Goal: Navigation & Orientation: Find specific page/section

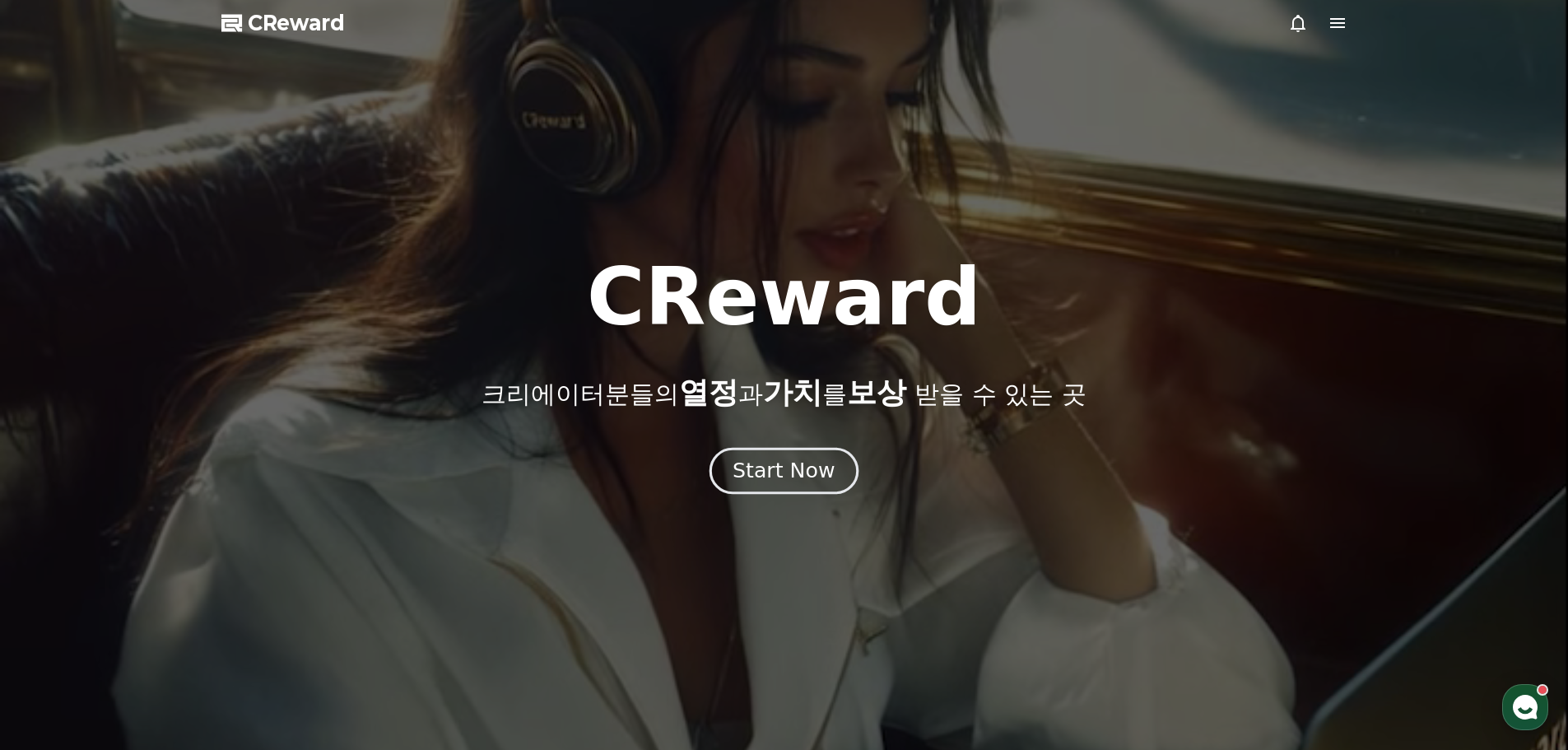
click at [783, 469] on div "Start Now" at bounding box center [784, 470] width 102 height 28
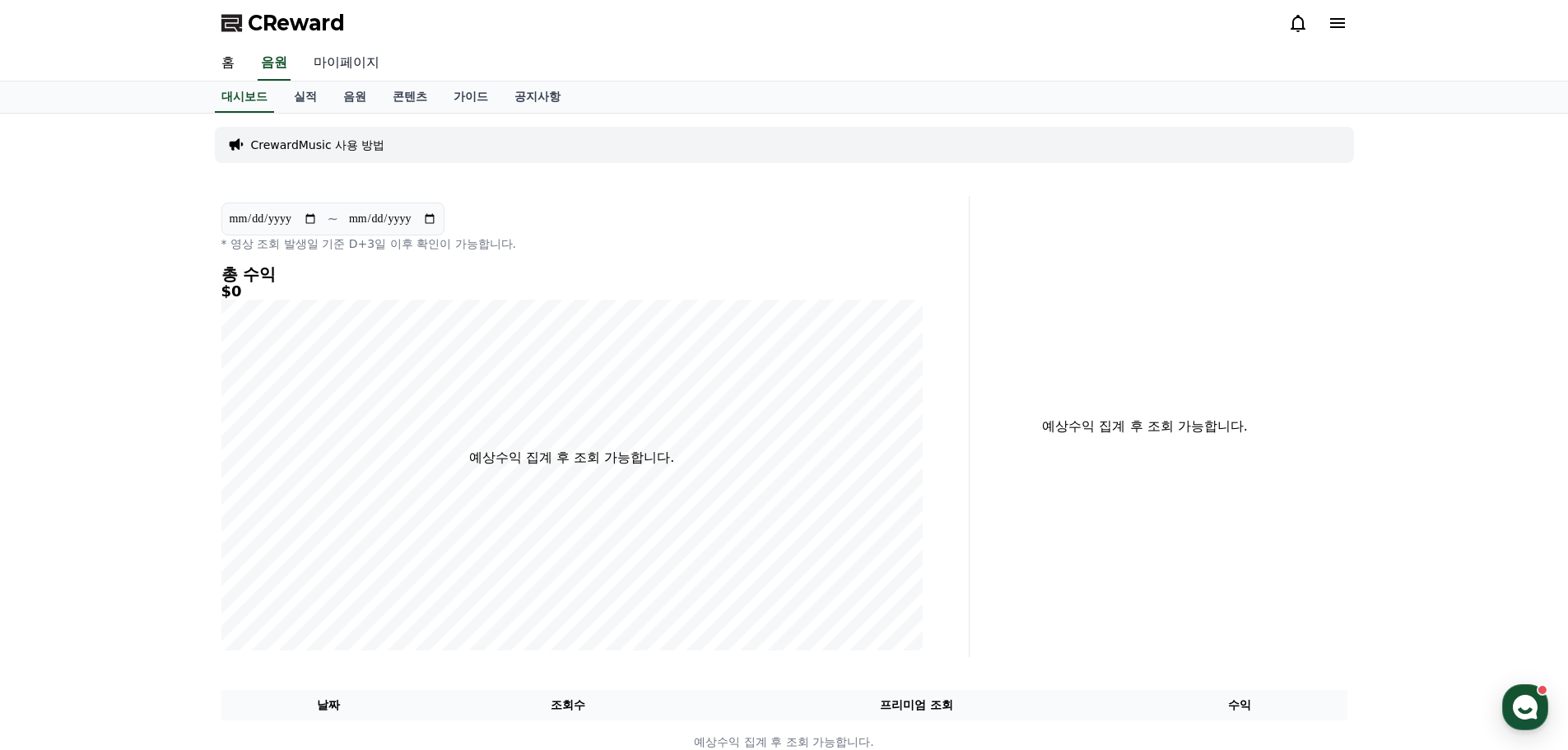
click at [357, 74] on link "마이페이지" at bounding box center [347, 63] width 92 height 34
select select "**********"
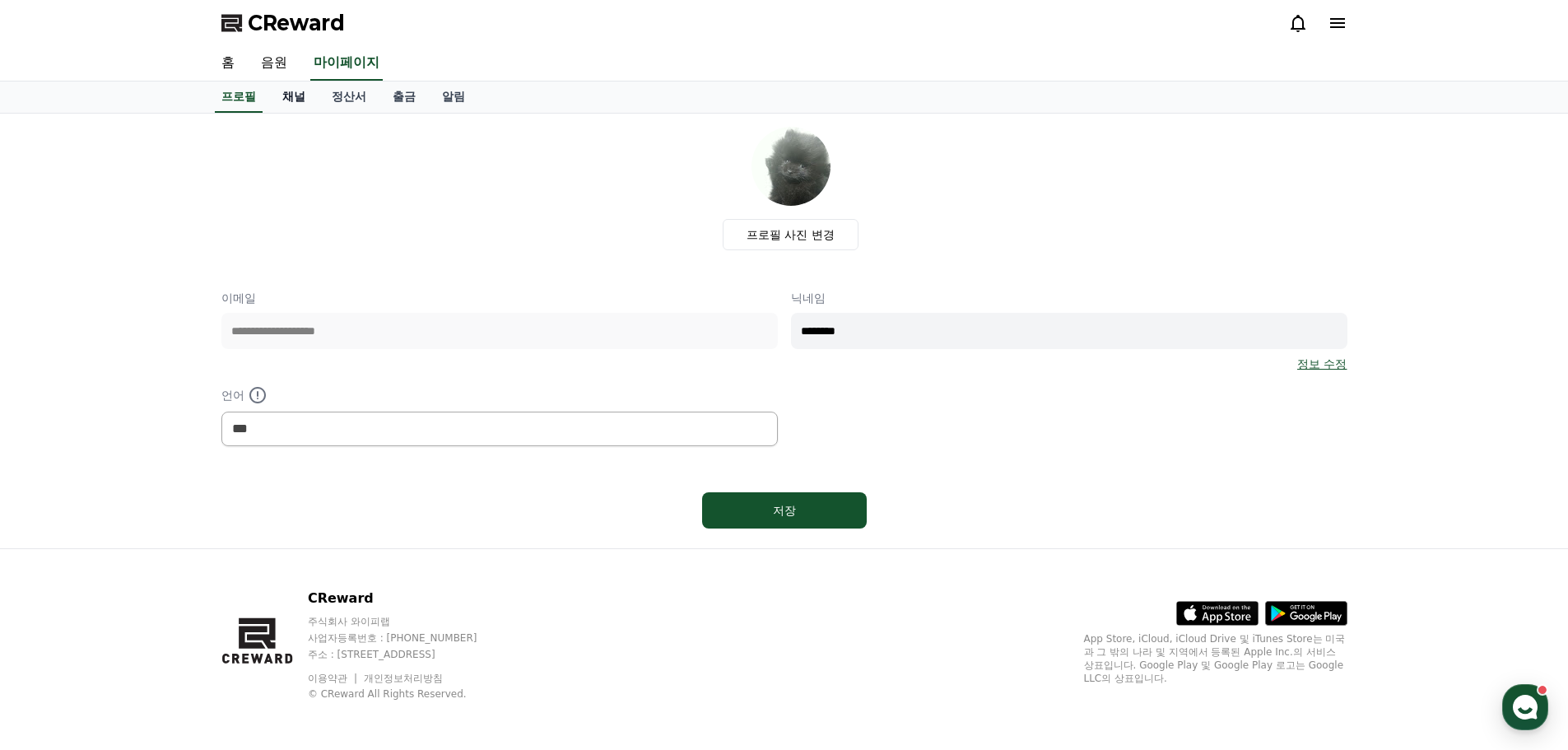
click at [293, 99] on link "채널" at bounding box center [294, 96] width 49 height 31
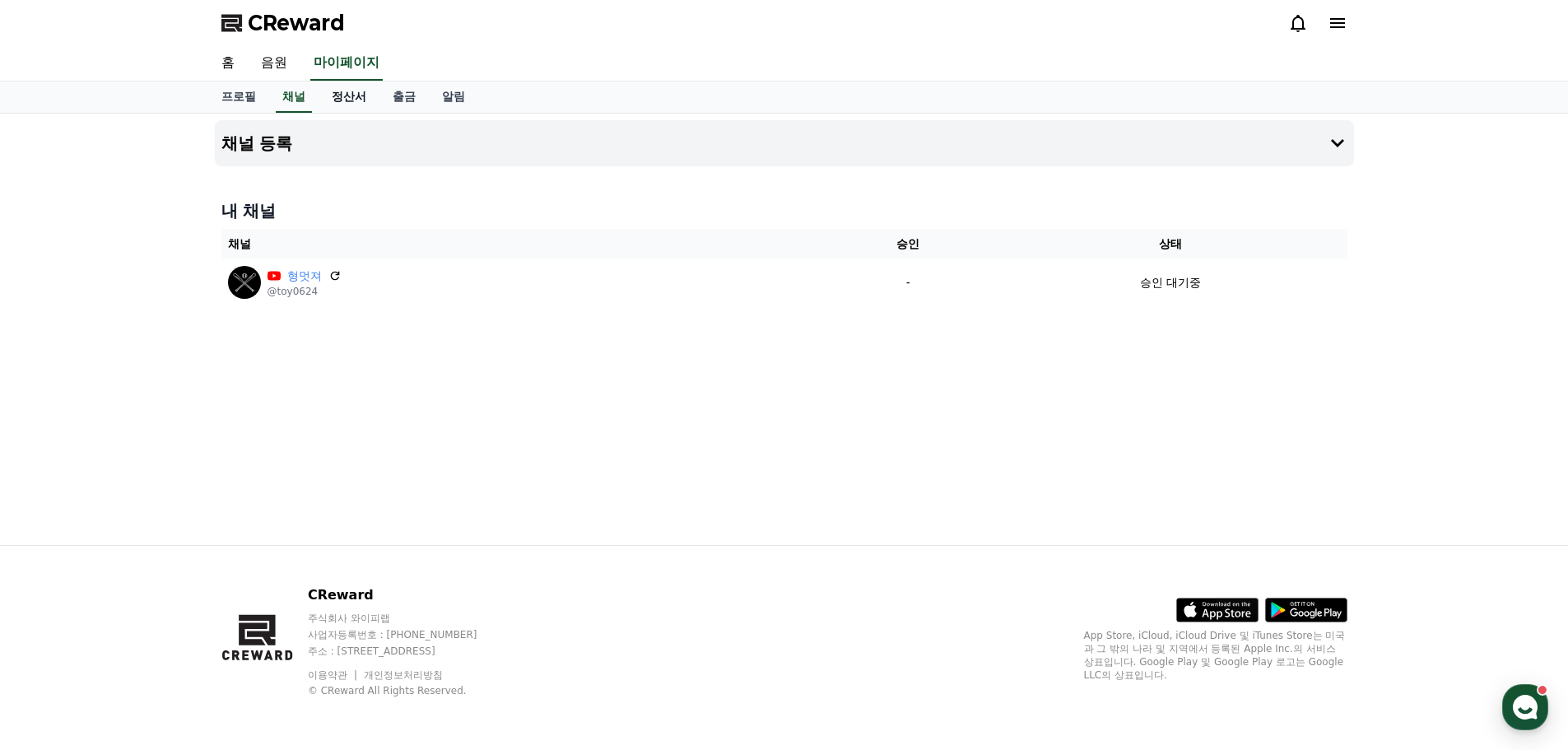
click at [357, 98] on link "정산서" at bounding box center [349, 96] width 61 height 31
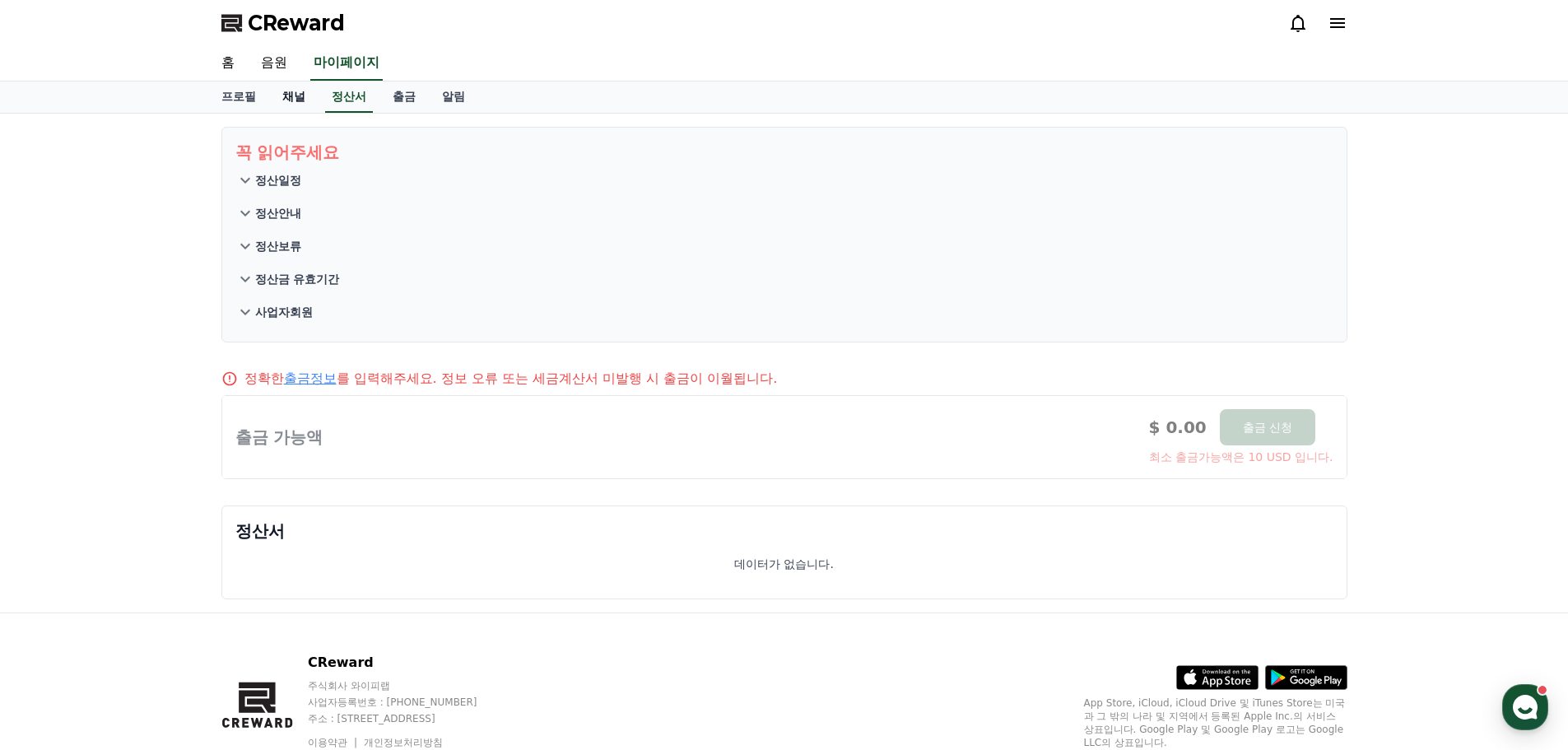
click at [286, 100] on link "채널" at bounding box center [294, 96] width 49 height 31
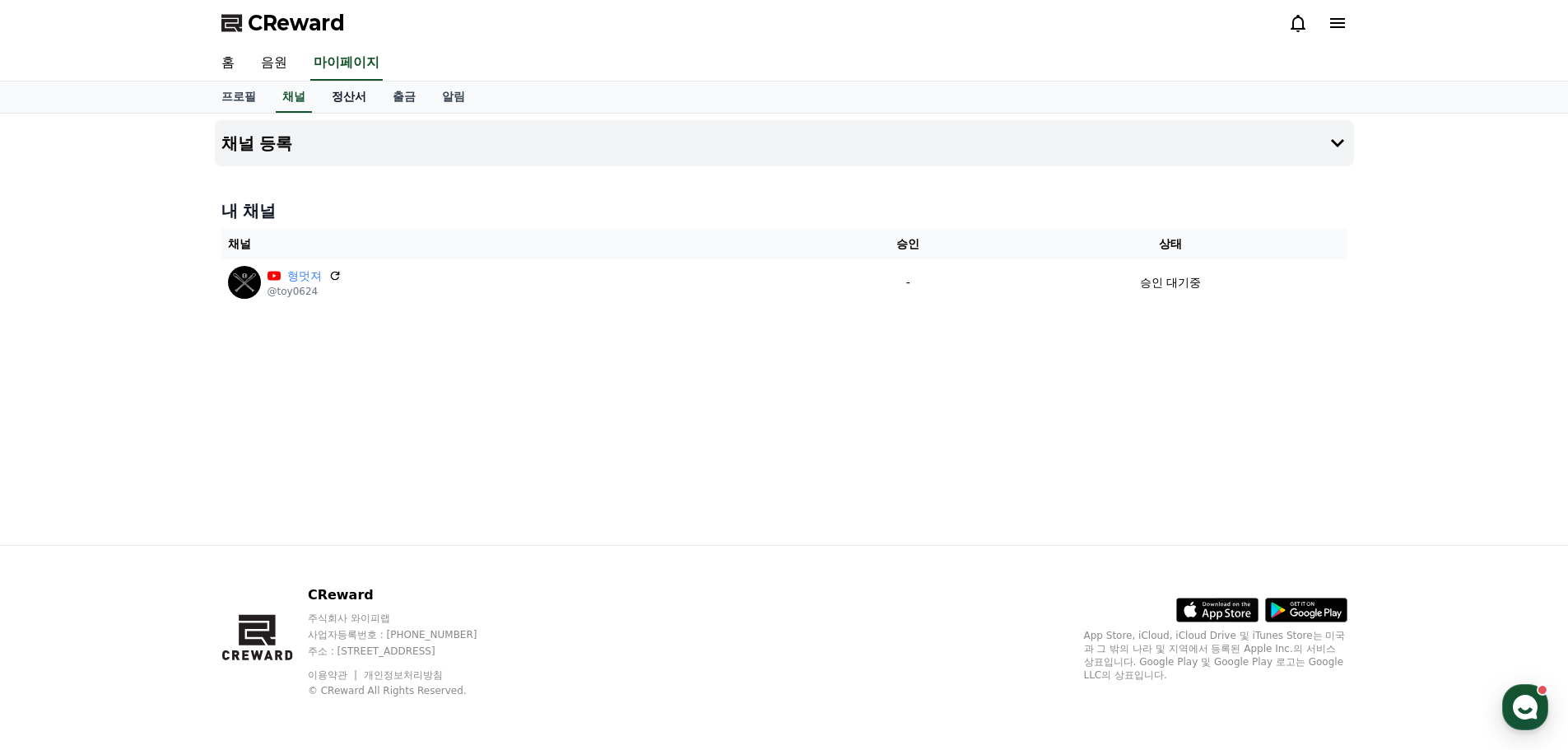
click at [349, 95] on link "정산서" at bounding box center [349, 96] width 61 height 31
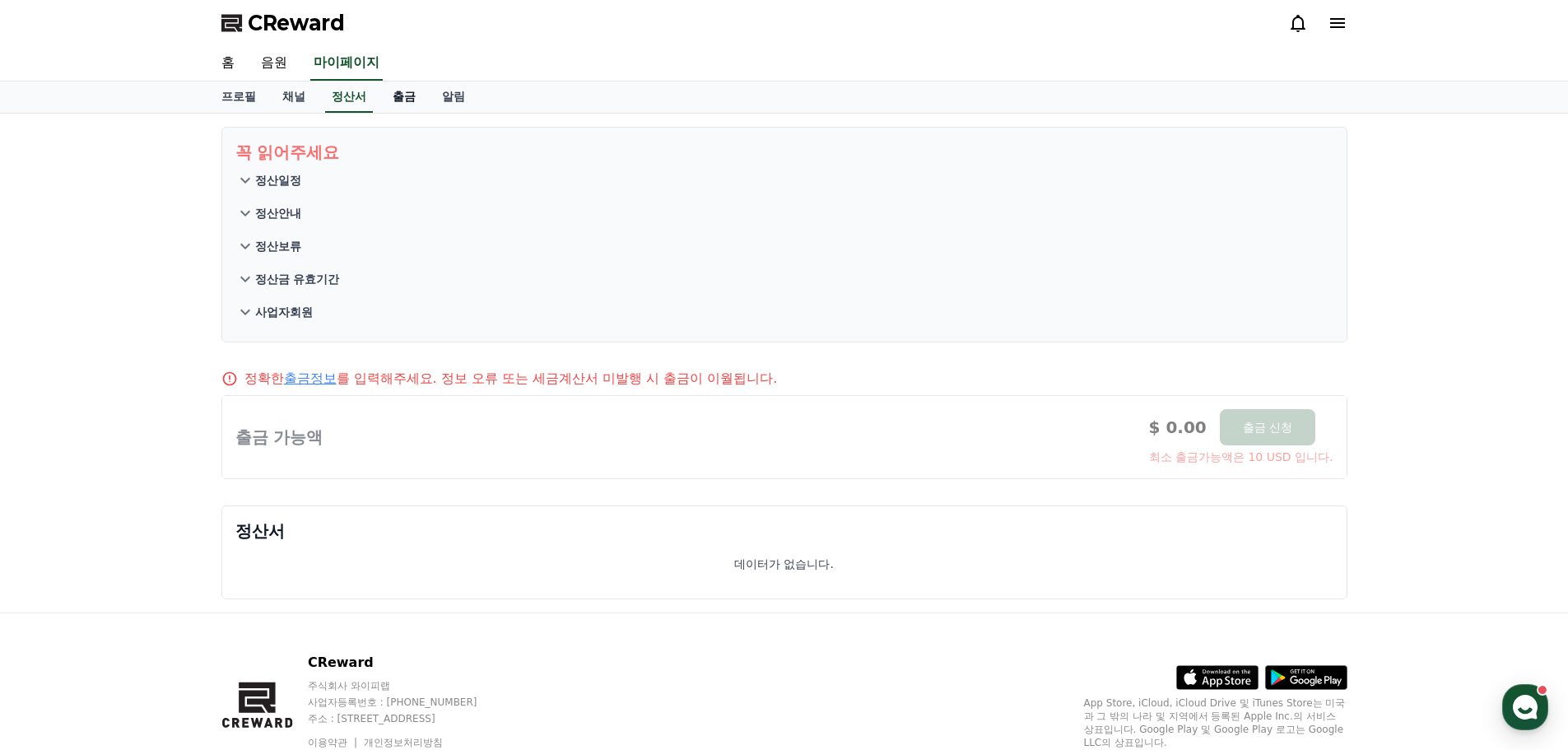
click at [383, 92] on link "출금" at bounding box center [404, 96] width 49 height 31
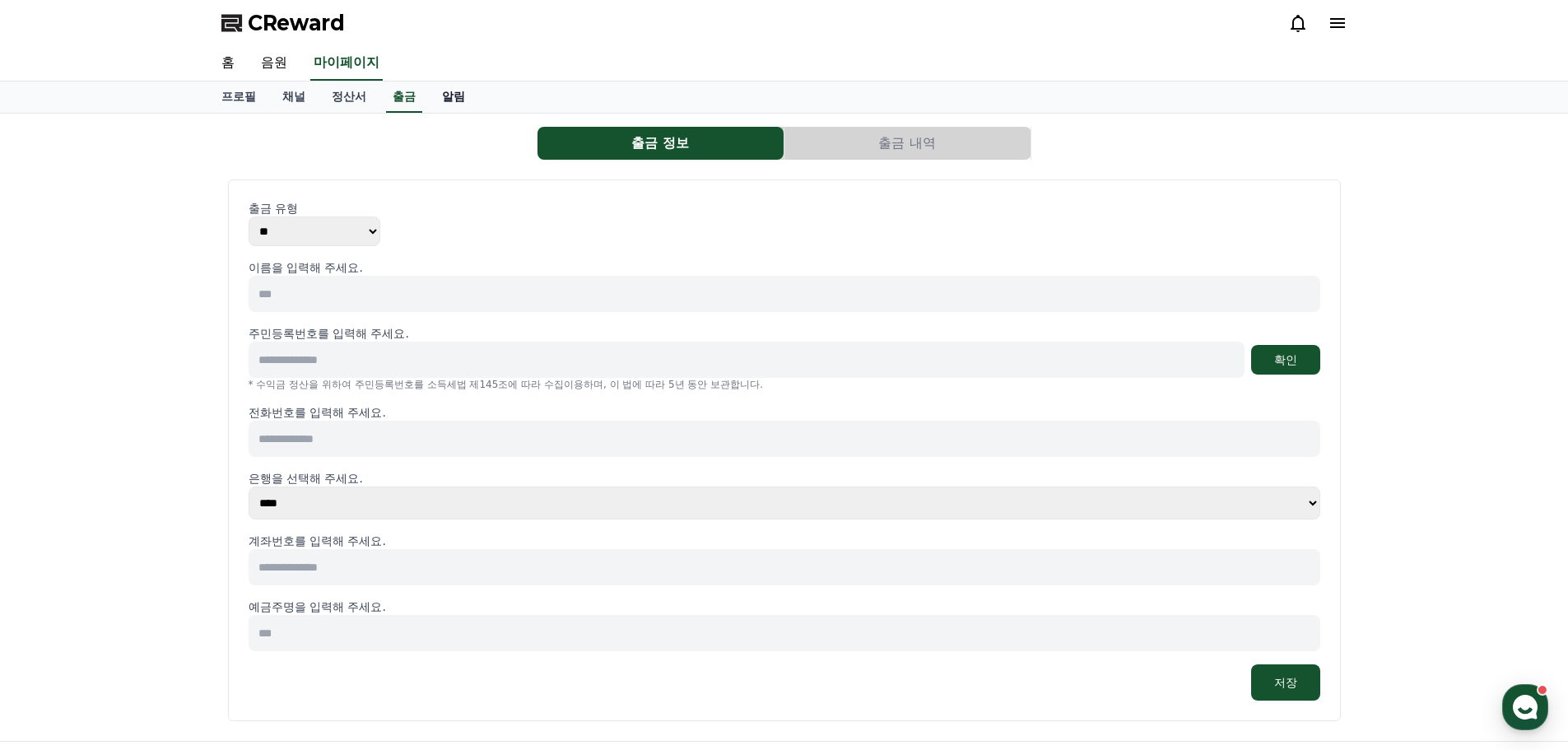
click at [448, 95] on link "알림" at bounding box center [453, 96] width 49 height 31
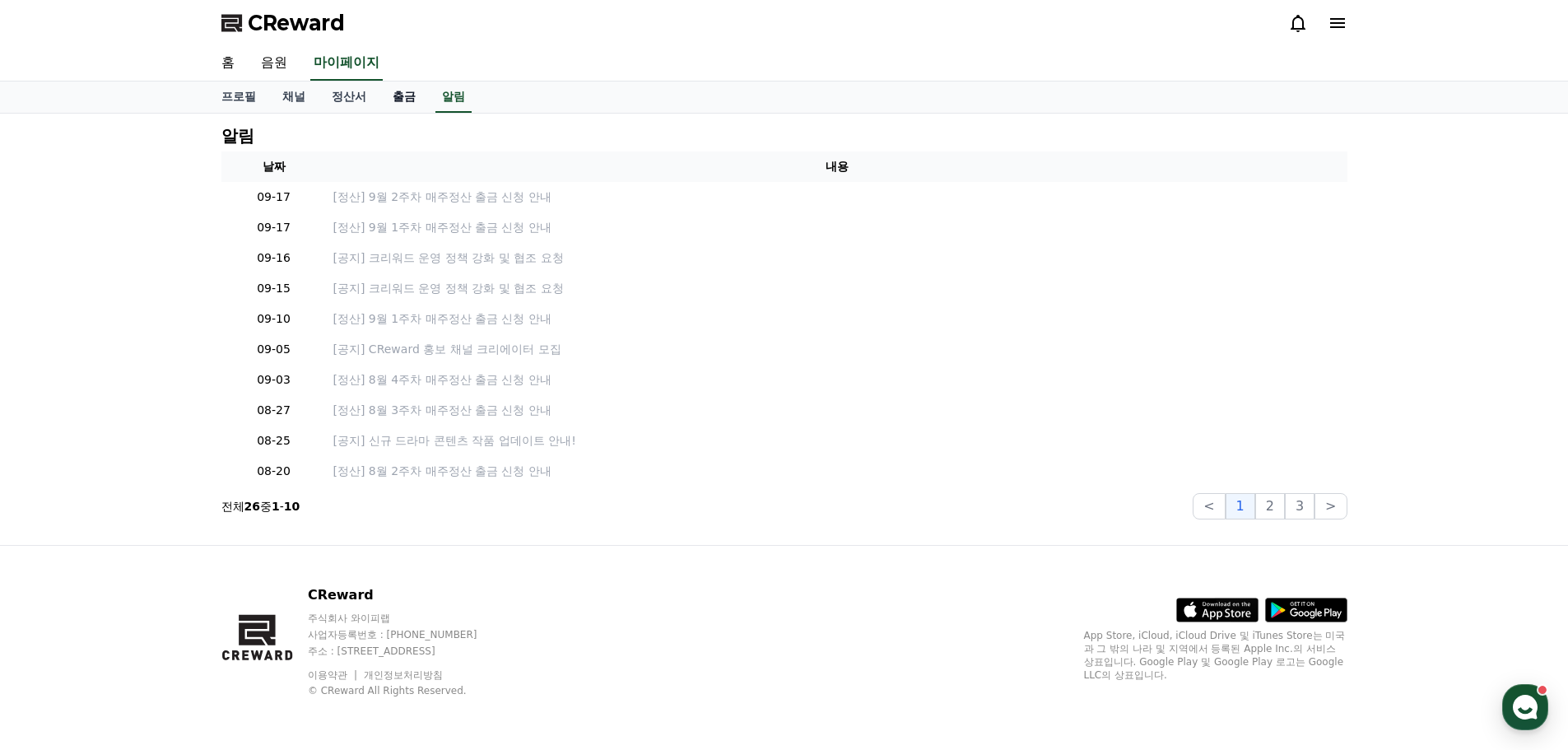
click at [409, 99] on link "출금" at bounding box center [404, 96] width 49 height 31
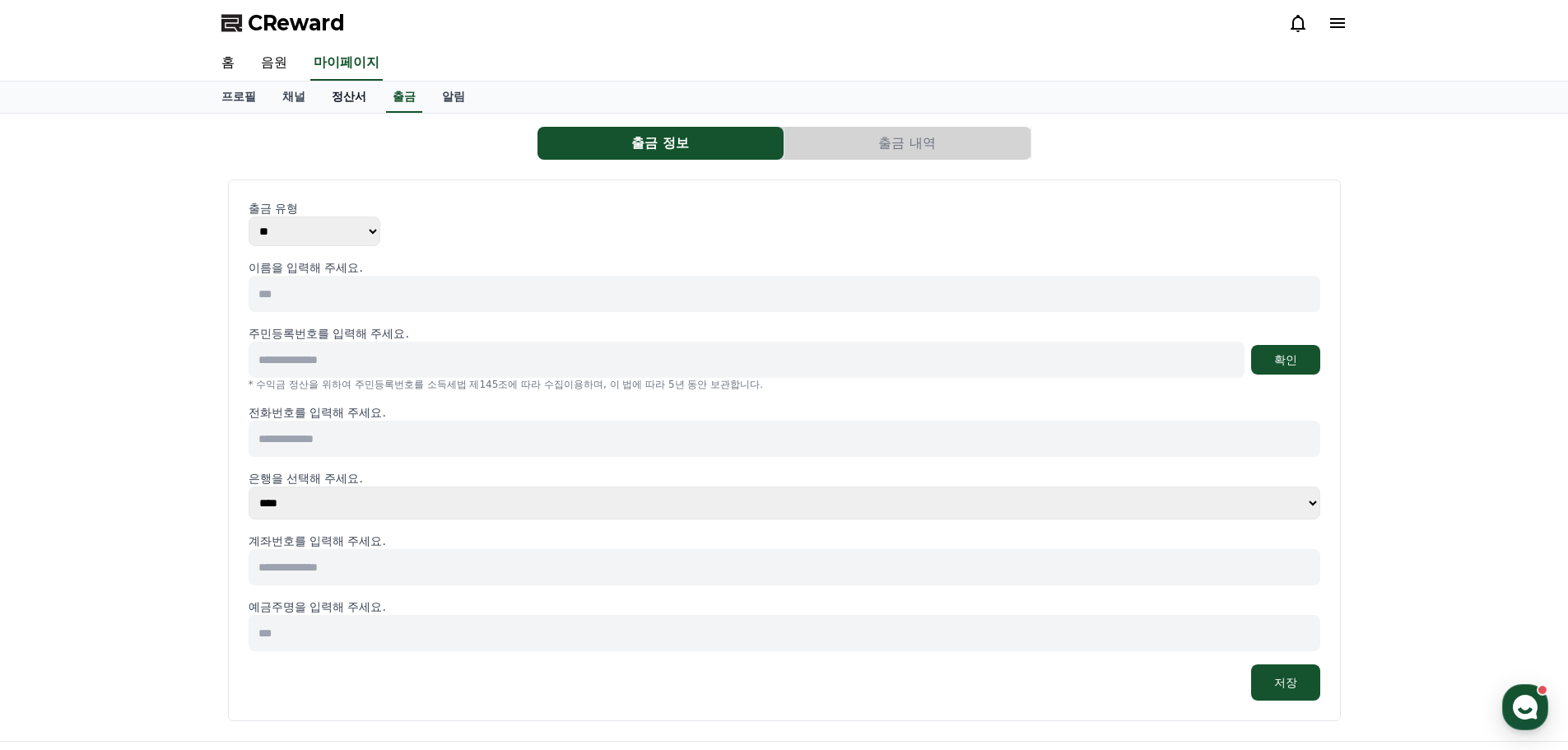
click at [334, 98] on link "정산서" at bounding box center [349, 96] width 61 height 31
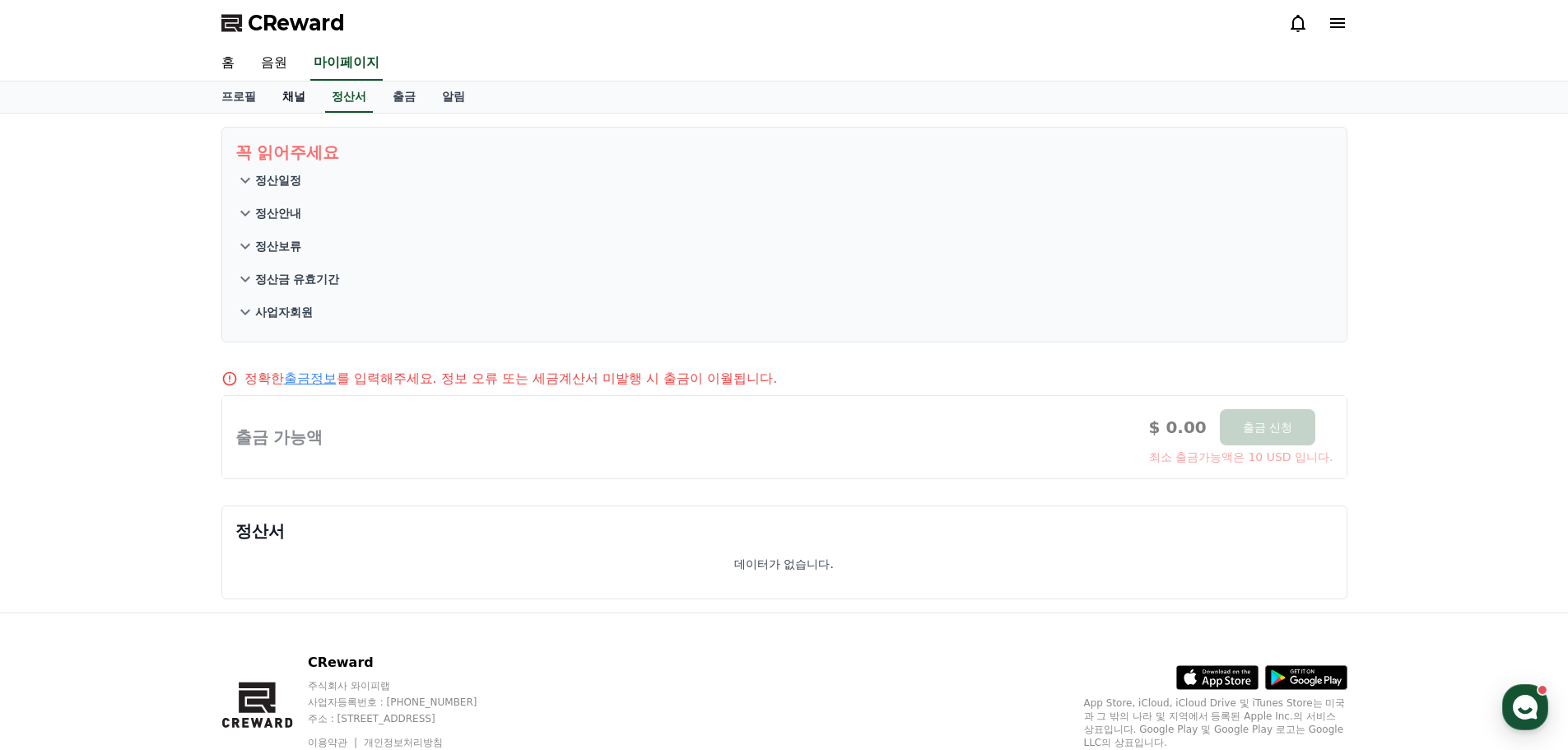
click at [274, 100] on link "채널" at bounding box center [294, 96] width 49 height 31
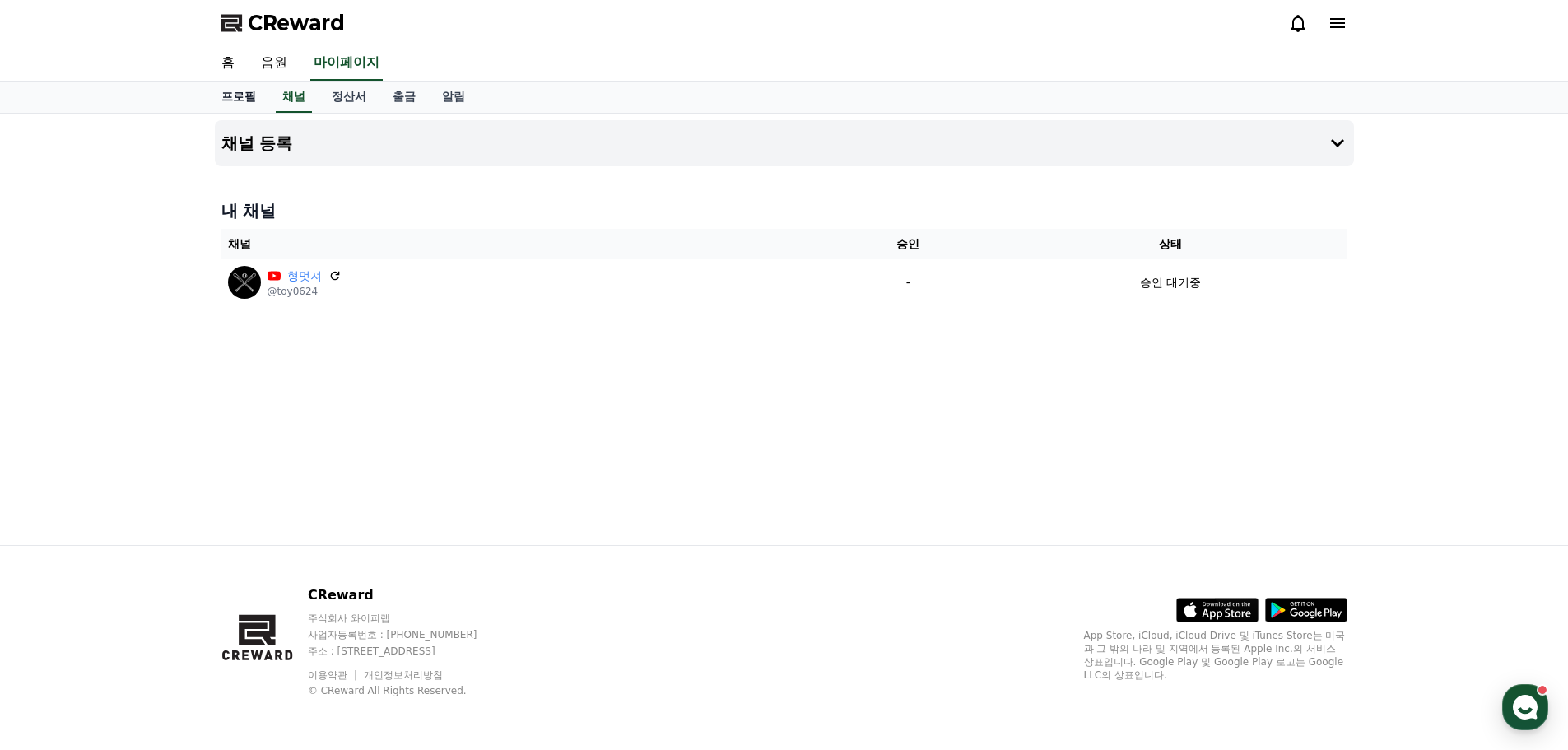
click at [222, 100] on link "프로필" at bounding box center [239, 96] width 61 height 31
select select "**********"
